Goal: Information Seeking & Learning: Check status

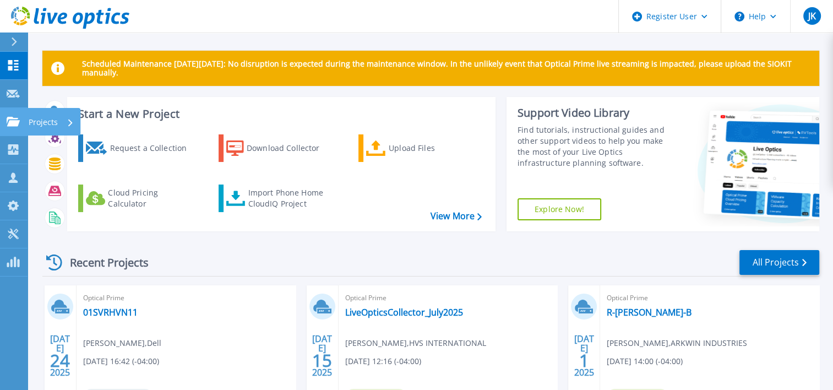
click at [2, 121] on link "Projects Projects" at bounding box center [14, 122] width 28 height 28
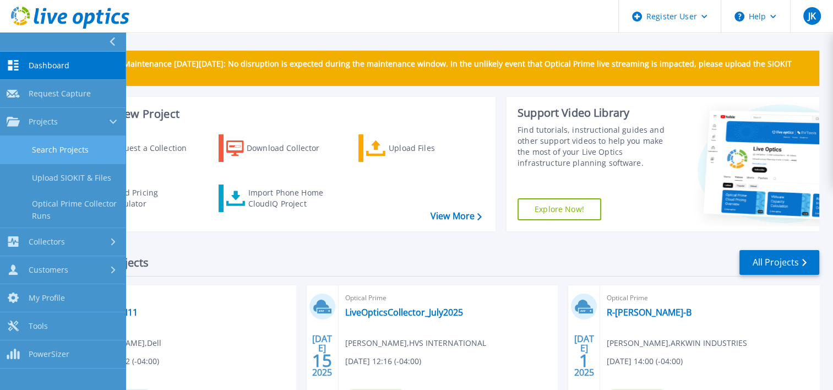
click at [28, 147] on link "Search Projects" at bounding box center [63, 150] width 126 height 28
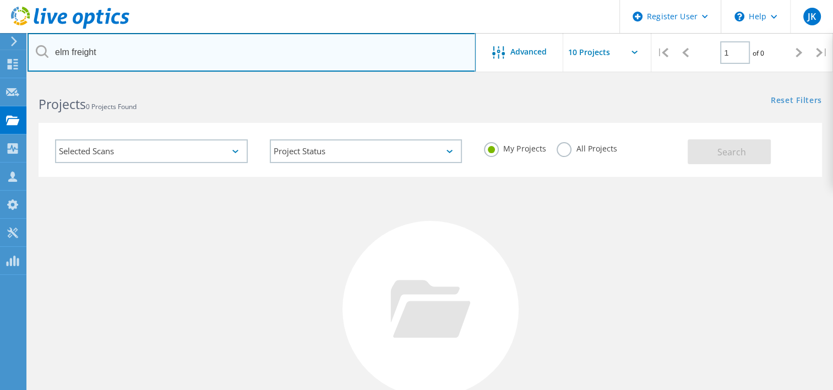
click at [145, 51] on input "elm freight" at bounding box center [252, 52] width 448 height 39
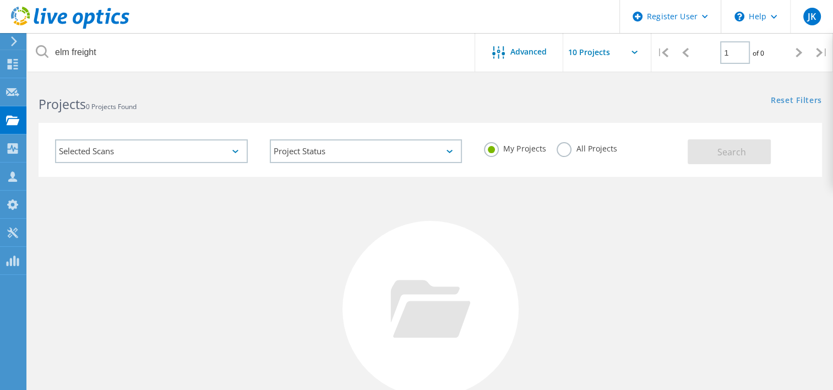
click at [564, 145] on label "All Projects" at bounding box center [587, 147] width 60 height 10
click at [0, 0] on input "All Projects" at bounding box center [0, 0] width 0 height 0
click at [699, 154] on button "Search" at bounding box center [729, 151] width 83 height 25
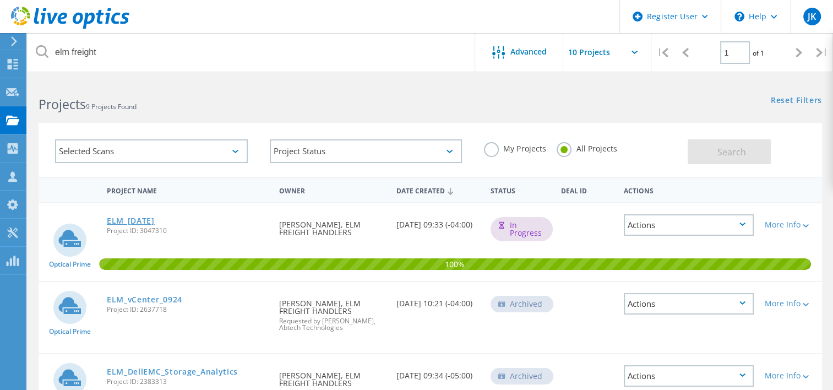
click at [140, 217] on link "ELM_[DATE]" at bounding box center [131, 221] width 48 height 8
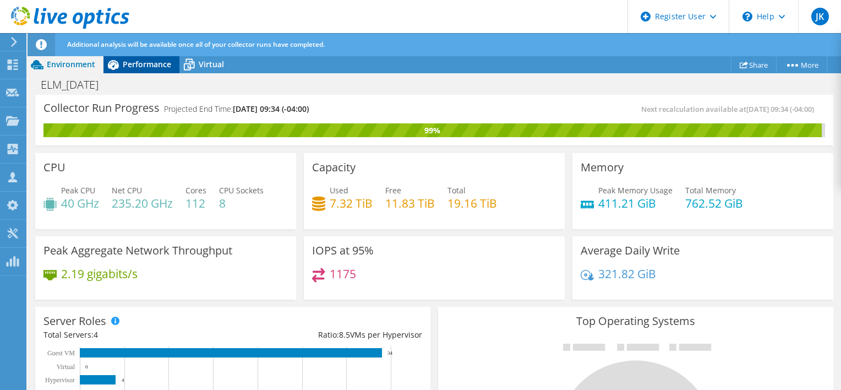
click at [134, 68] on span "Performance" at bounding box center [147, 64] width 48 height 10
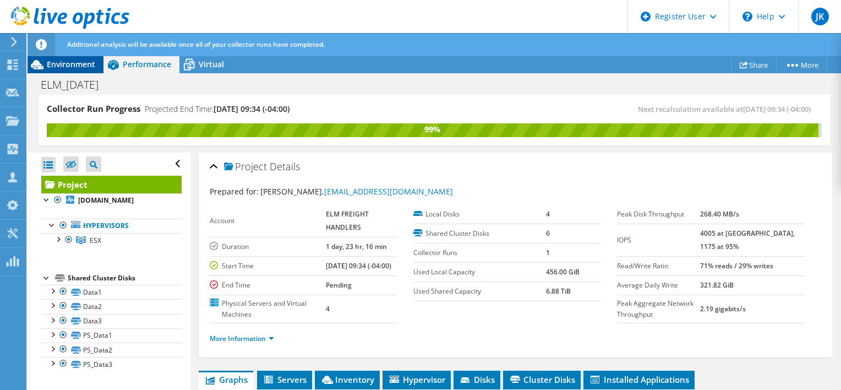
click at [84, 64] on span "Environment" at bounding box center [71, 64] width 48 height 10
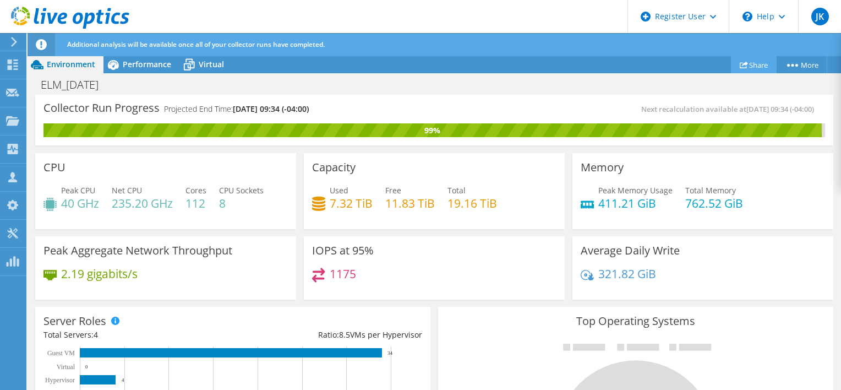
click at [756, 60] on link "Share" at bounding box center [754, 64] width 46 height 17
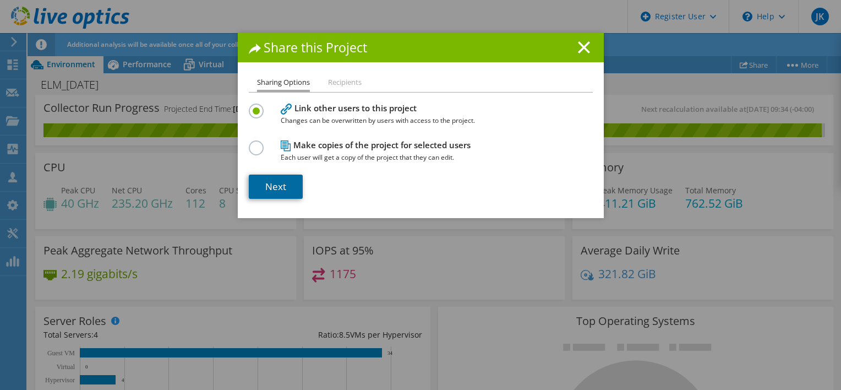
click at [287, 183] on link "Next" at bounding box center [276, 187] width 54 height 24
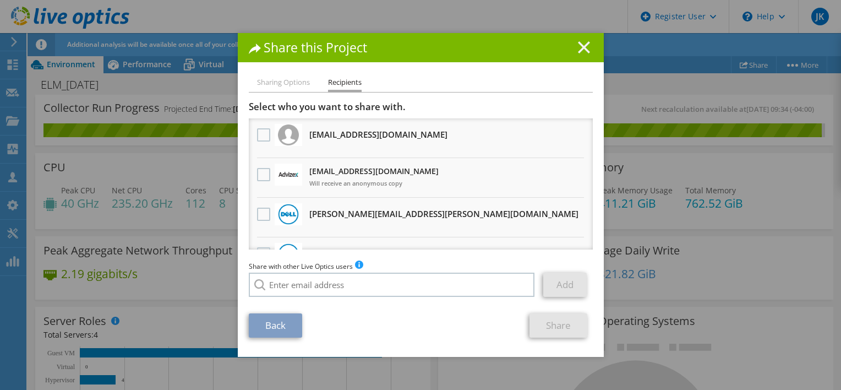
click at [579, 48] on line at bounding box center [584, 47] width 11 height 11
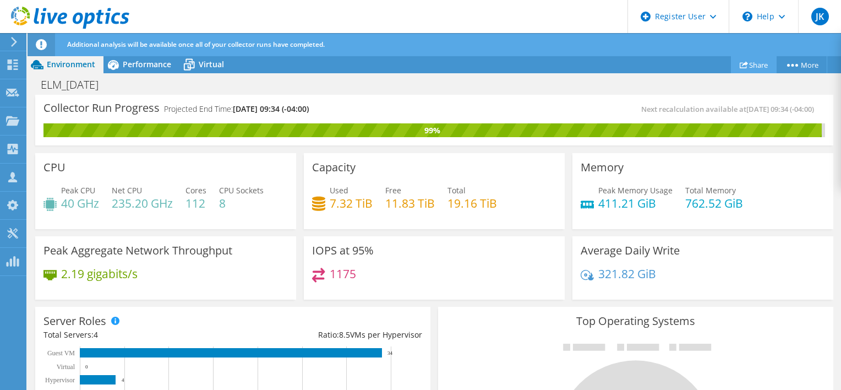
click at [749, 67] on link "Share" at bounding box center [754, 64] width 46 height 17
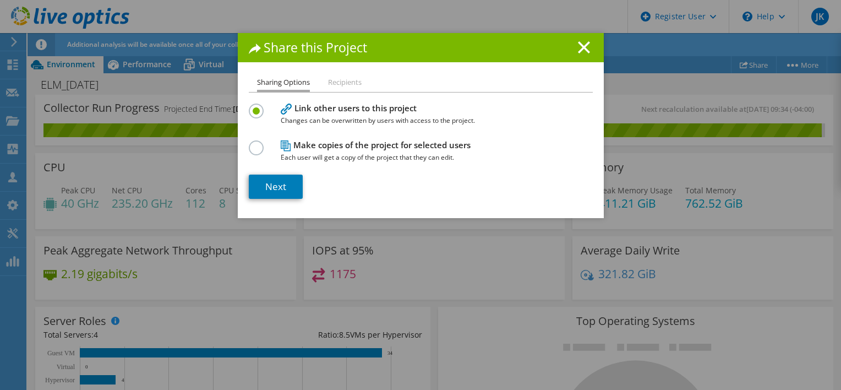
click at [591, 48] on div "Share this Project" at bounding box center [421, 47] width 366 height 29
click at [573, 42] on h1 "Share this Project" at bounding box center [421, 47] width 344 height 13
click at [579, 47] on line at bounding box center [584, 47] width 11 height 11
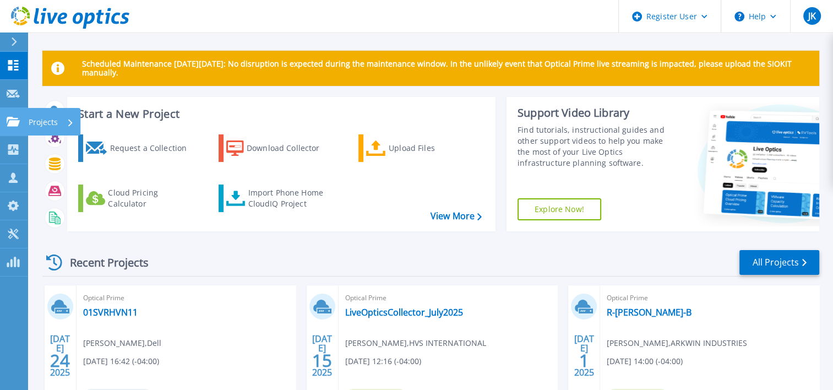
click at [16, 121] on icon at bounding box center [13, 121] width 13 height 9
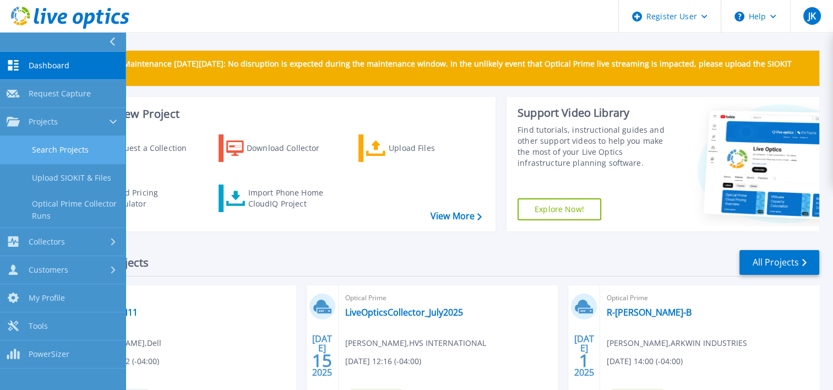
click at [31, 150] on link "Search Projects" at bounding box center [63, 150] width 126 height 28
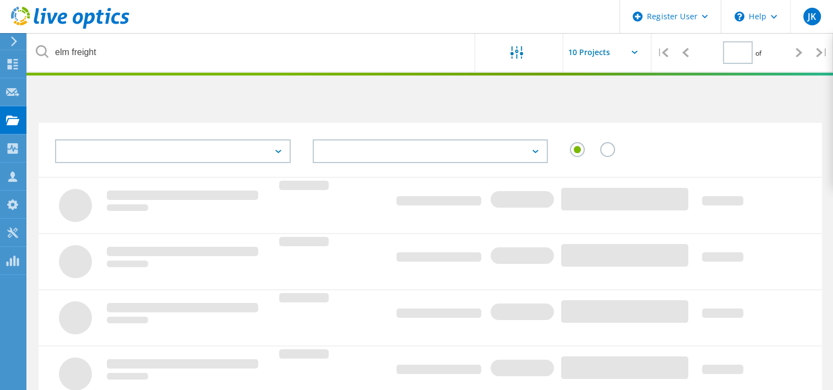
type input "1"
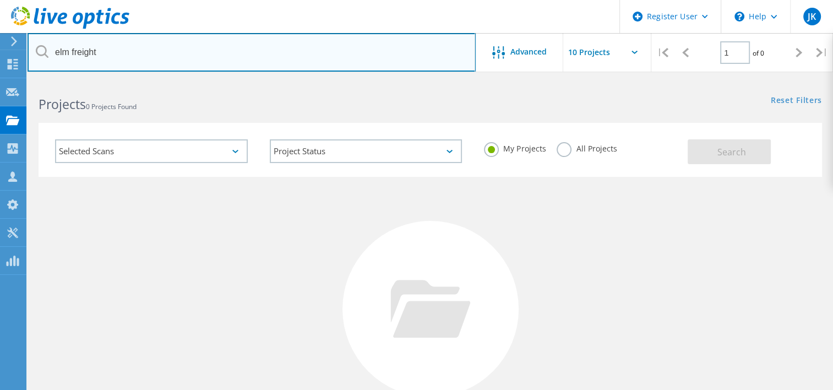
drag, startPoint x: 115, startPoint y: 53, endPoint x: 35, endPoint y: 37, distance: 81.3
click at [35, 37] on input "elm freight" at bounding box center [252, 52] width 448 height 39
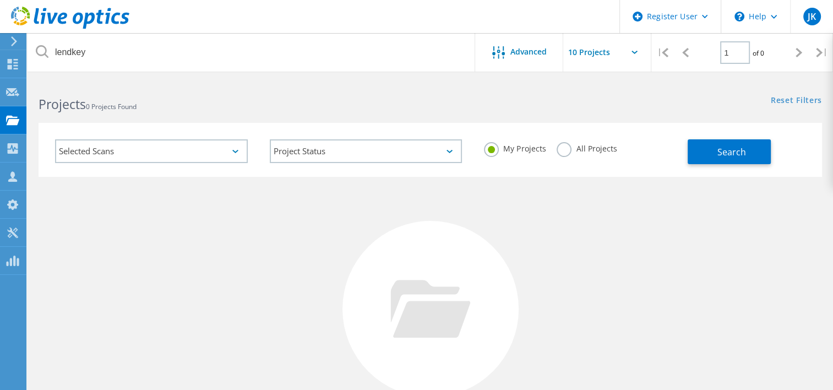
click at [569, 145] on label "All Projects" at bounding box center [587, 147] width 60 height 10
click at [0, 0] on input "All Projects" at bounding box center [0, 0] width 0 height 0
click at [751, 179] on div "No Projects Found Try refining your search." at bounding box center [430, 319] width 783 height 285
click at [736, 152] on span "Search" at bounding box center [731, 152] width 29 height 12
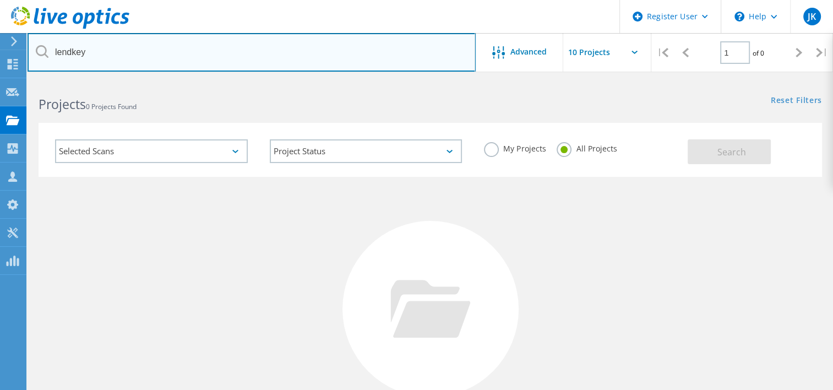
click at [144, 35] on input "lendkey" at bounding box center [252, 52] width 448 height 39
drag, startPoint x: 116, startPoint y: 41, endPoint x: 15, endPoint y: 47, distance: 100.9
click at [15, 80] on div "Register User \n Help Explore Helpful Articles Contact Support JK Dell User Jul…" at bounding box center [416, 293] width 833 height 427
drag, startPoint x: 101, startPoint y: 51, endPoint x: 36, endPoint y: 48, distance: 65.0
click at [36, 48] on div "lendkey" at bounding box center [252, 52] width 448 height 39
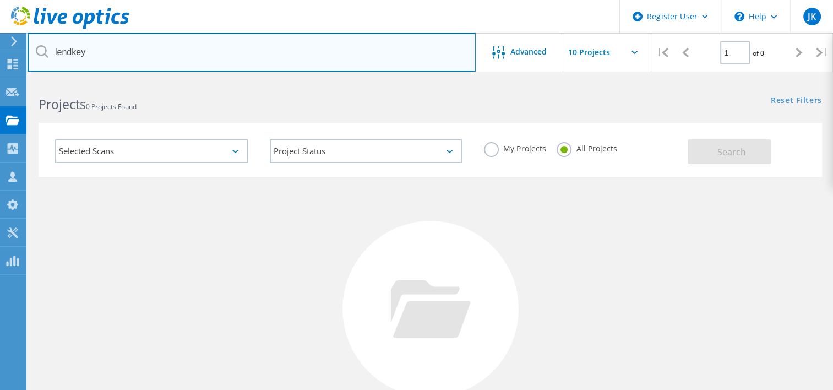
paste input "jason.uebel@lendkey.com"
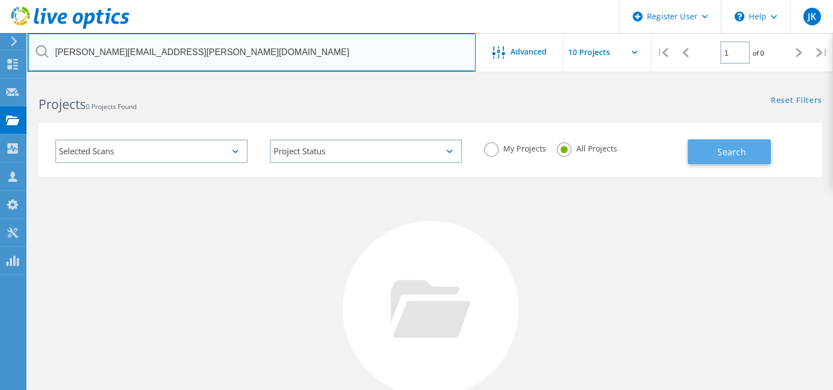
type input "jason.uebel@lendkey.com"
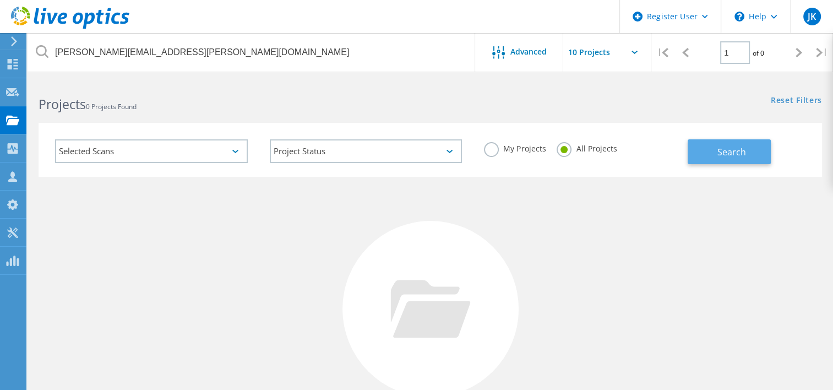
click at [718, 157] on button "Search" at bounding box center [729, 151] width 83 height 25
